Goal: Task Accomplishment & Management: Use online tool/utility

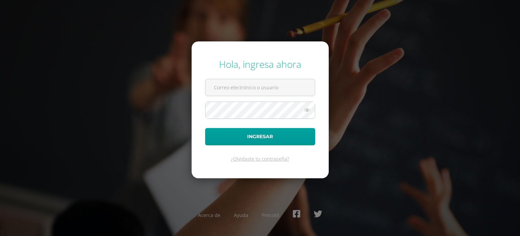
type input "21007@lasallechiquimula.edu.gt"
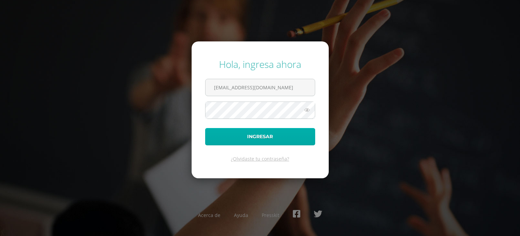
drag, startPoint x: 243, startPoint y: 126, endPoint x: 243, endPoint y: 136, distance: 9.5
click at [243, 136] on form "Hola, ingresa ahora 21007@lasallechiquimula.edu.gt Ingresar ¿Olvidaste tu contr…" at bounding box center [260, 109] width 137 height 136
click at [243, 136] on button "Ingresar" at bounding box center [260, 136] width 110 height 17
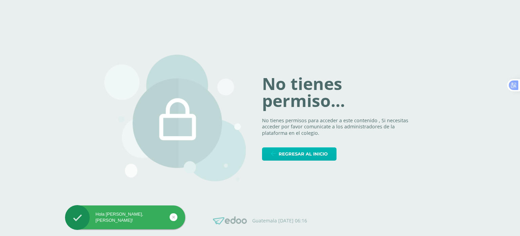
click at [308, 153] on span "Regresar al inicio" at bounding box center [303, 153] width 49 height 13
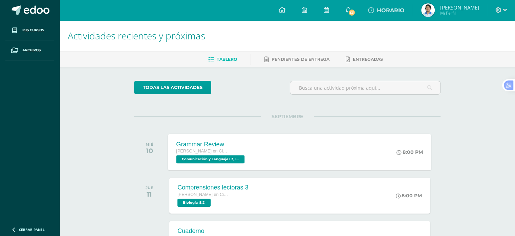
click at [268, 157] on div "Grammar Review Quinto Bachillerato en Ciencias y Letras Comunicación y Lenguaje…" at bounding box center [299, 152] width 263 height 36
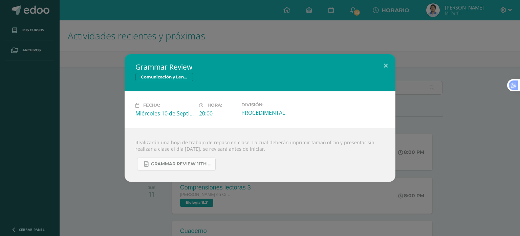
click at [186, 162] on span "Grammar Review 11th grade Unit 3.docx" at bounding box center [181, 163] width 61 height 5
